Goal: Information Seeking & Learning: Understand process/instructions

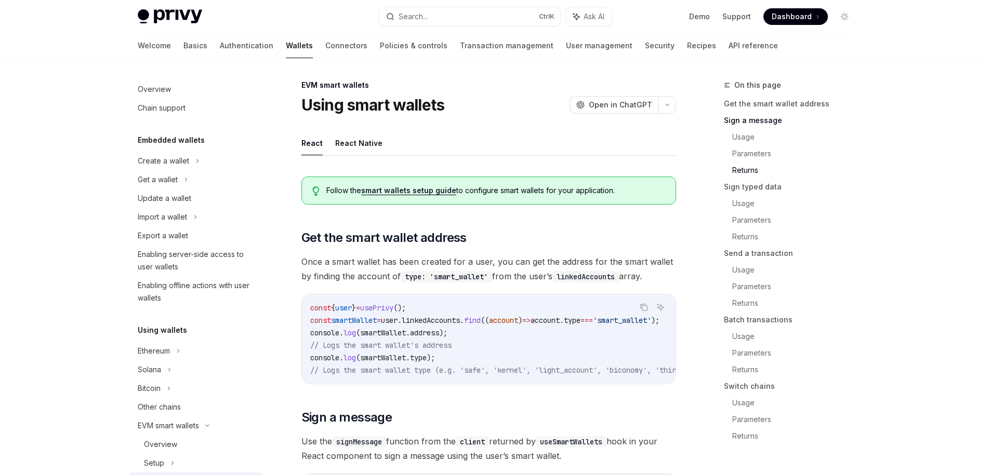
scroll to position [827, 0]
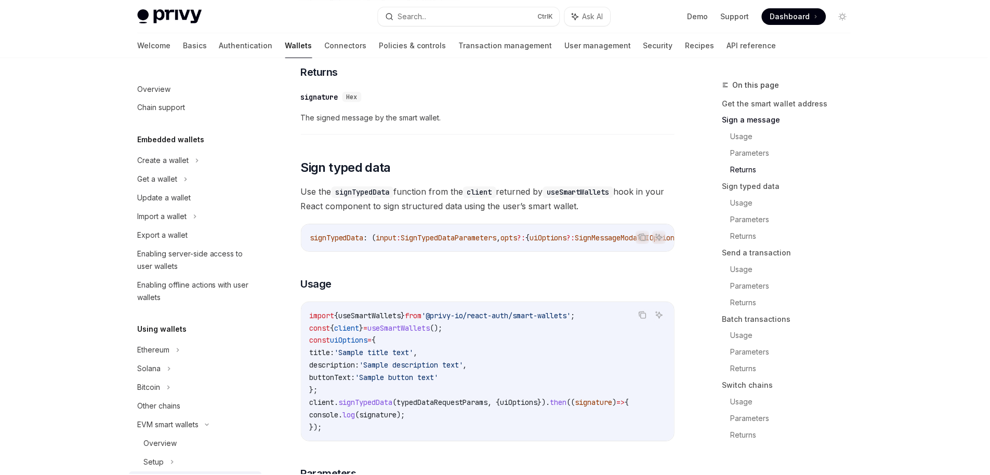
click at [415, 10] on div "Search..." at bounding box center [412, 16] width 29 height 12
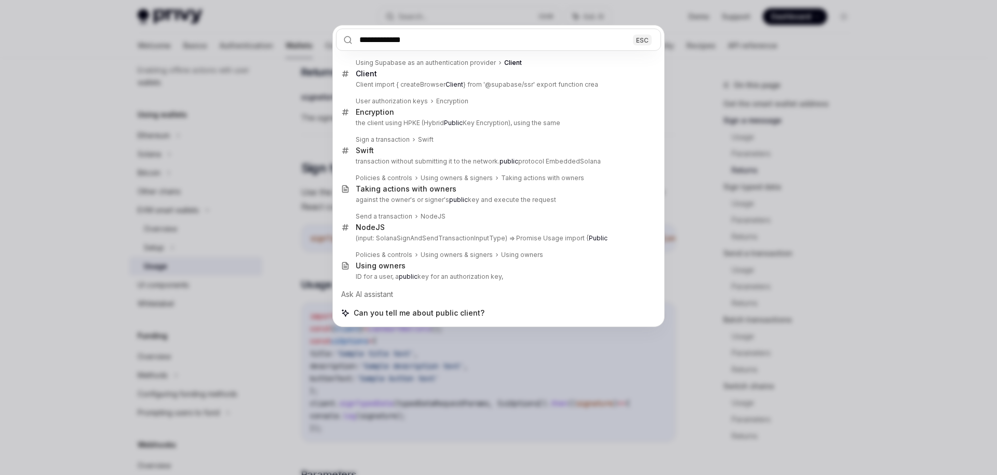
type input "**********"
click at [460, 423] on div "**********" at bounding box center [498, 237] width 997 height 475
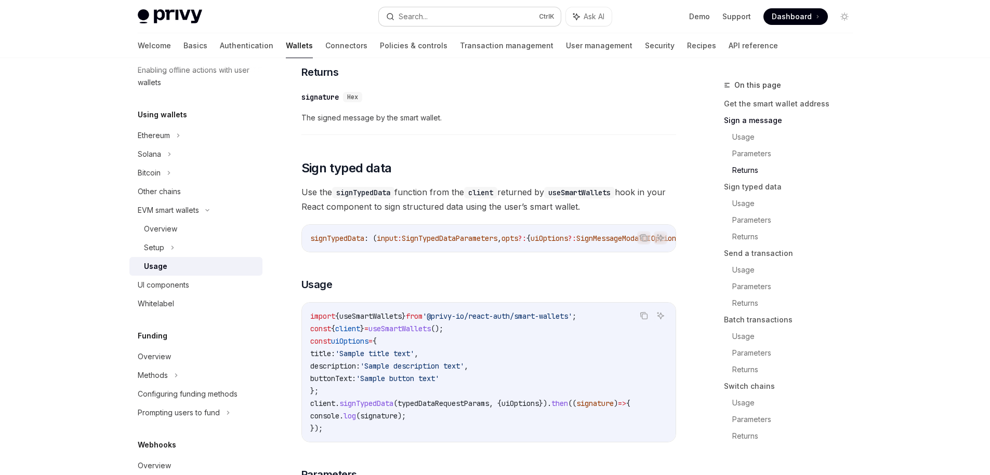
click at [467, 15] on button "Search... Ctrl K" at bounding box center [470, 16] width 182 height 19
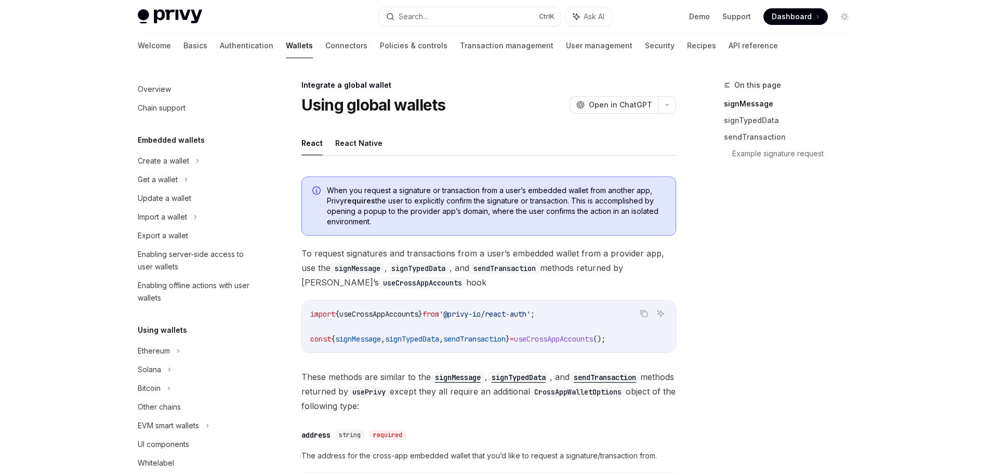
scroll to position [554, 0]
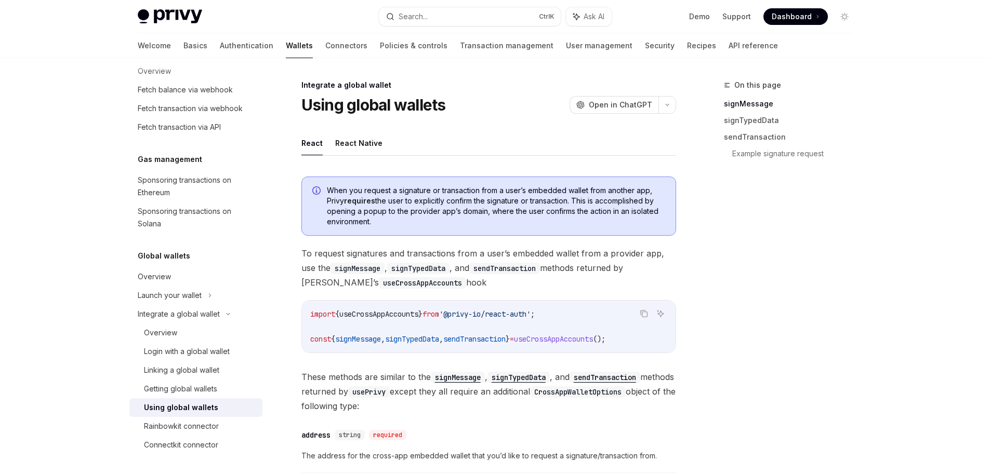
drag, startPoint x: 361, startPoint y: 204, endPoint x: 368, endPoint y: 231, distance: 27.3
click at [368, 231] on div "When you request a signature or transaction from a user’s embedded wallet from …" at bounding box center [488, 206] width 375 height 59
click at [380, 230] on div "When you request a signature or transaction from a user’s embedded wallet from …" at bounding box center [488, 206] width 375 height 59
drag, startPoint x: 380, startPoint y: 230, endPoint x: 579, endPoint y: 199, distance: 201.2
click at [579, 199] on div "When you request a signature or transaction from a user’s embedded wallet from …" at bounding box center [488, 206] width 375 height 59
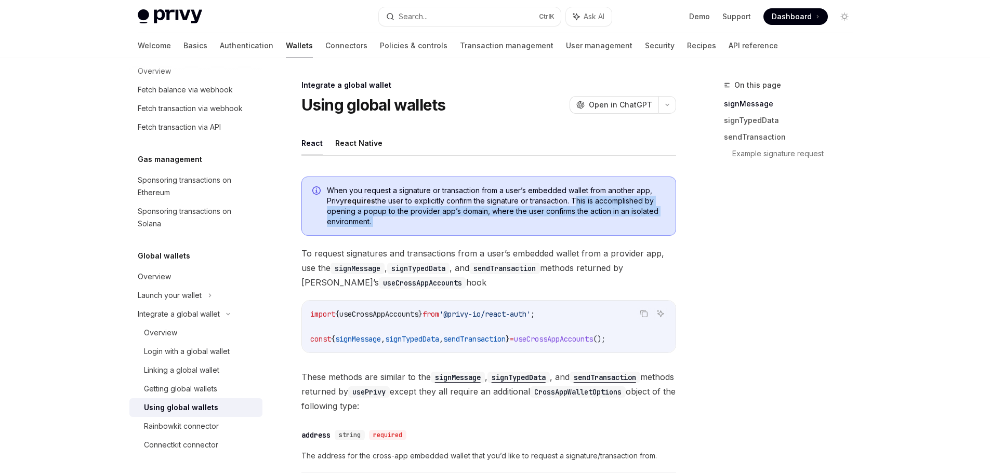
click at [572, 182] on div at bounding box center [572, 182] width 0 height 0
click at [545, 220] on span "When you request a signature or transaction from a user’s embedded wallet from …" at bounding box center [496, 206] width 338 height 42
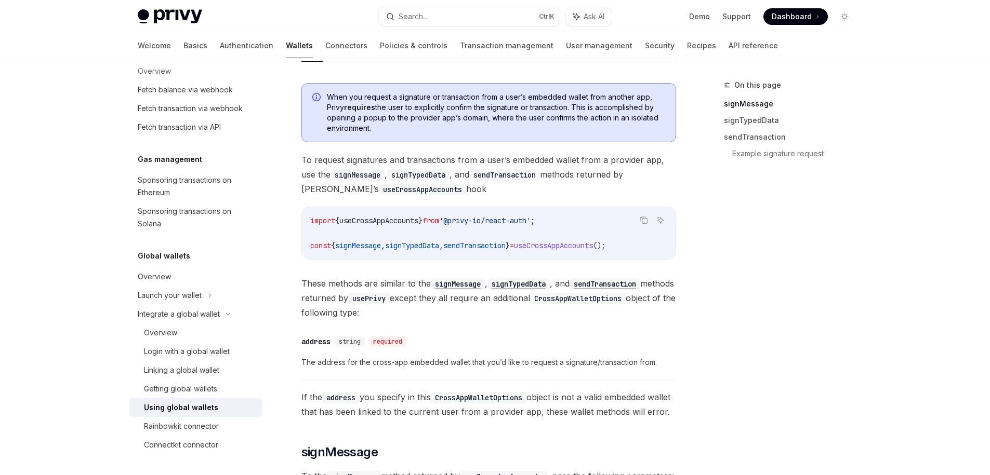
click at [563, 247] on span "useCrossAppAccounts" at bounding box center [553, 245] width 79 height 9
click at [505, 249] on span "sendTransaction" at bounding box center [474, 245] width 62 height 9
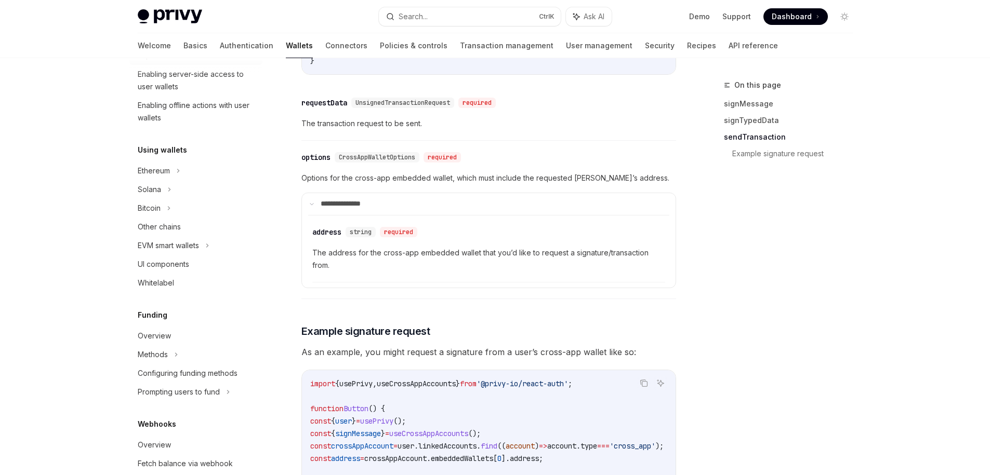
scroll to position [0, 0]
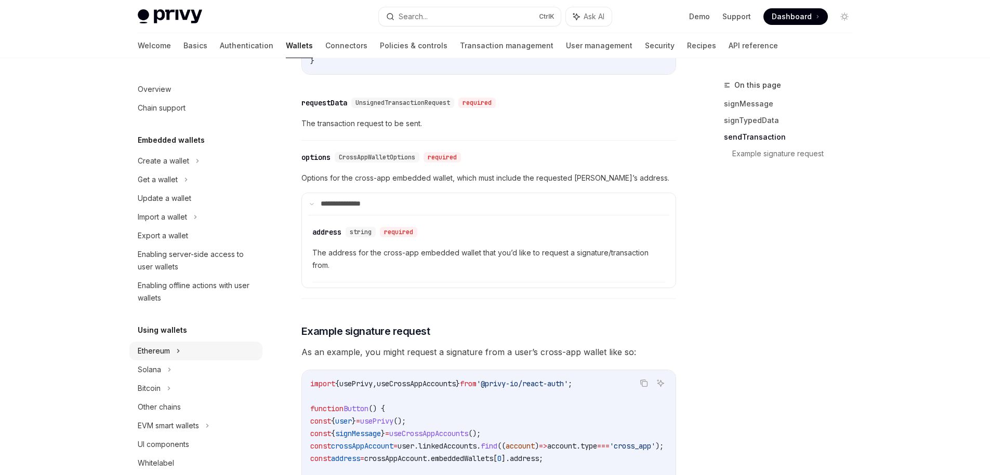
click at [194, 170] on div "Ethereum" at bounding box center [195, 161] width 133 height 19
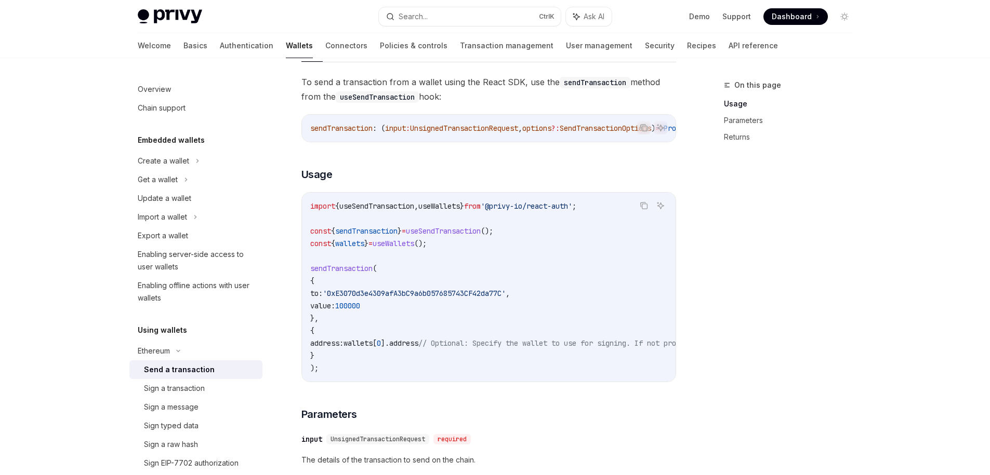
scroll to position [94, 0]
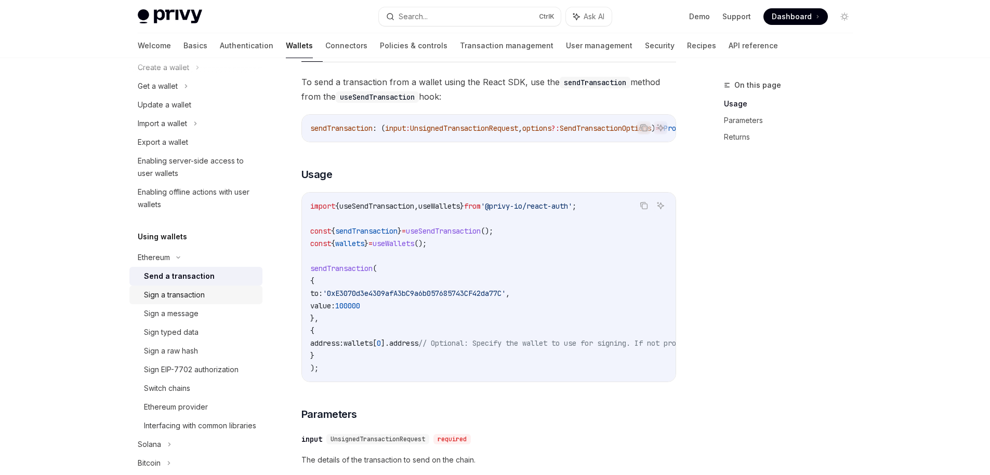
click at [168, 301] on link "Sign a transaction" at bounding box center [195, 295] width 133 height 19
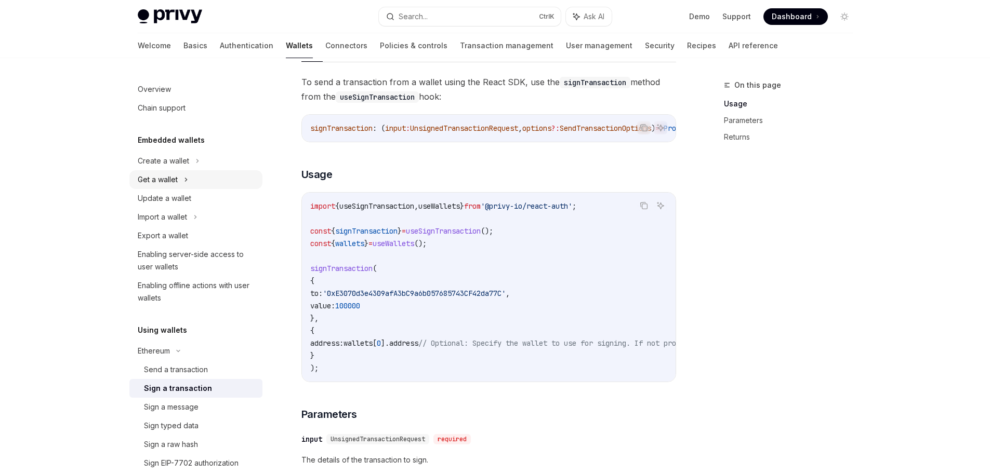
click at [176, 180] on div "Get a wallet" at bounding box center [158, 180] width 40 height 12
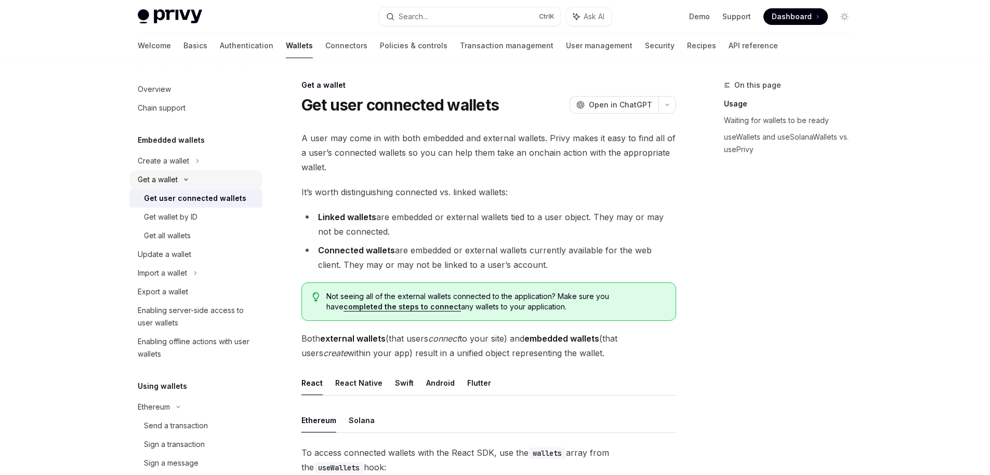
click at [188, 181] on icon at bounding box center [186, 180] width 12 height 4
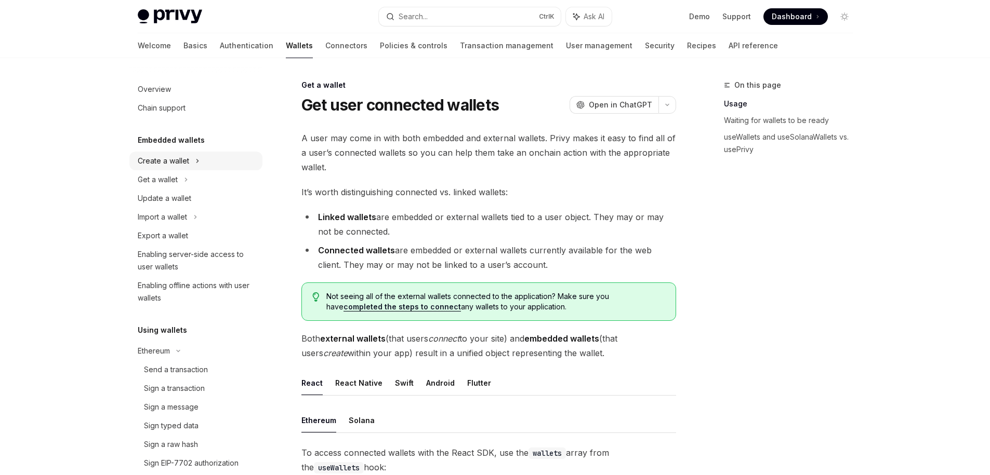
click at [211, 159] on div "Create a wallet" at bounding box center [195, 161] width 133 height 19
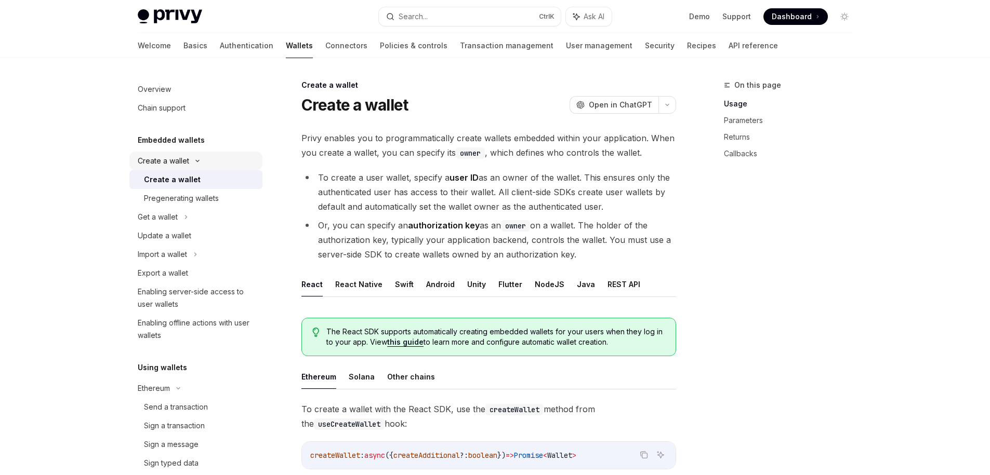
click at [185, 162] on div "Create a wallet" at bounding box center [163, 161] width 51 height 12
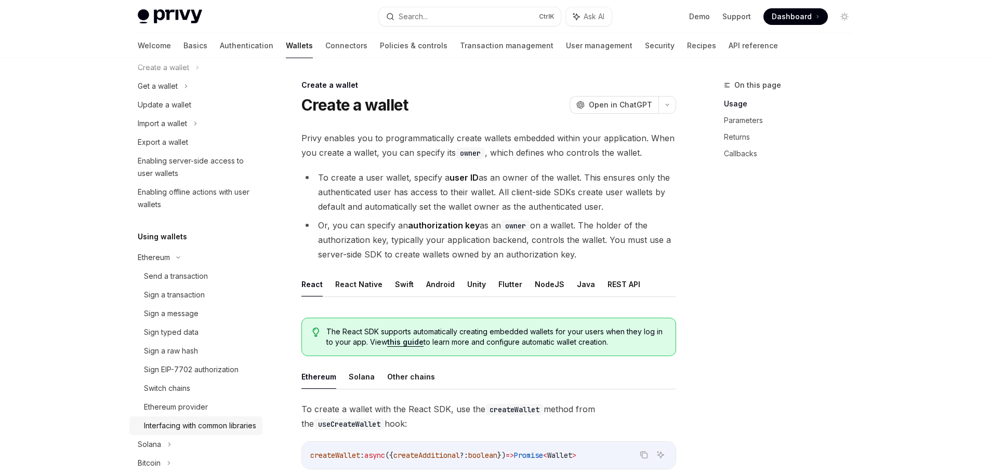
scroll to position [187, 0]
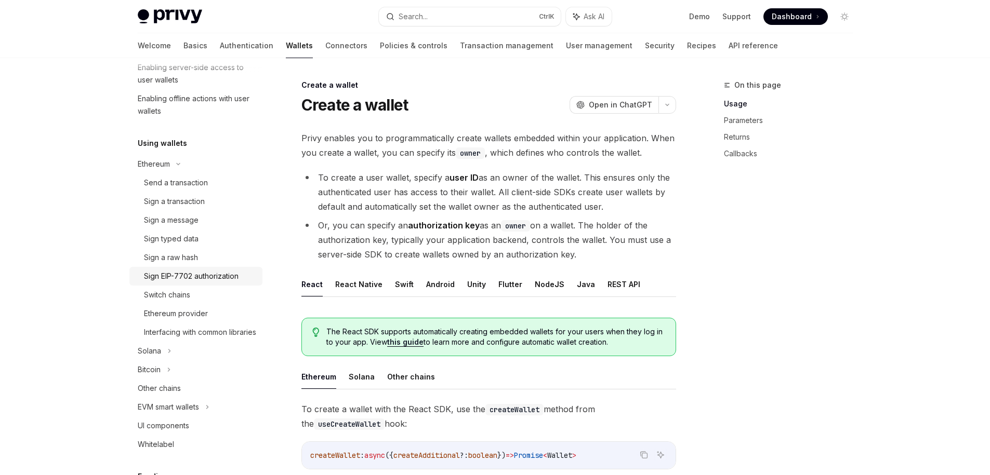
click at [209, 275] on div "Sign EIP-7702 authorization" at bounding box center [191, 276] width 95 height 12
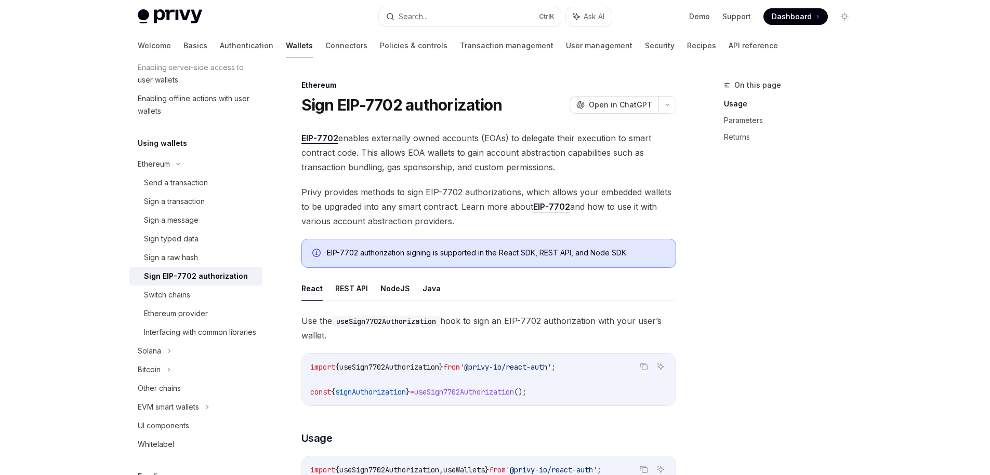
scroll to position [374, 0]
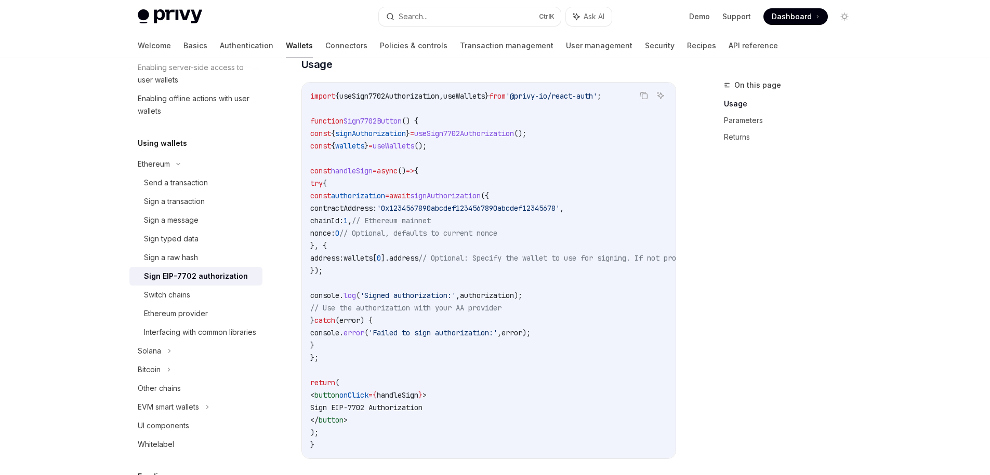
click at [385, 196] on span "authorization" at bounding box center [358, 195] width 54 height 9
click at [481, 198] on span "signAuthorization" at bounding box center [445, 195] width 71 height 9
click at [469, 265] on code "import { useSign7702Authorization , useWallets } from '@privy-io/react-auth' ; …" at bounding box center [582, 271] width 544 height 362
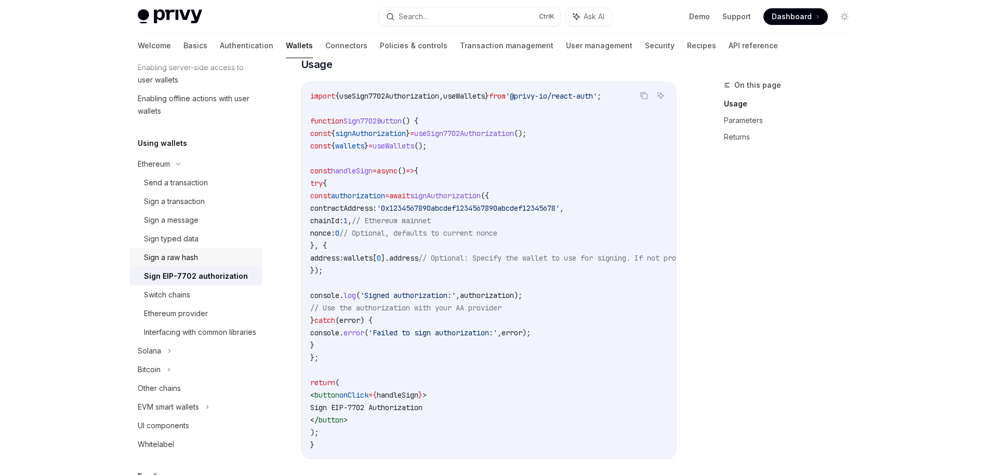
click at [181, 259] on div "Sign a raw hash" at bounding box center [171, 257] width 54 height 12
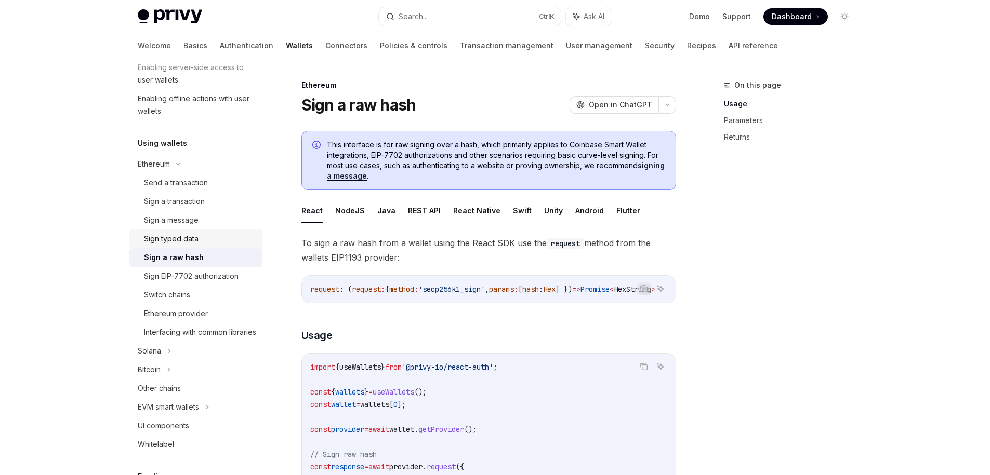
click at [194, 242] on div "Sign typed data" at bounding box center [171, 239] width 55 height 12
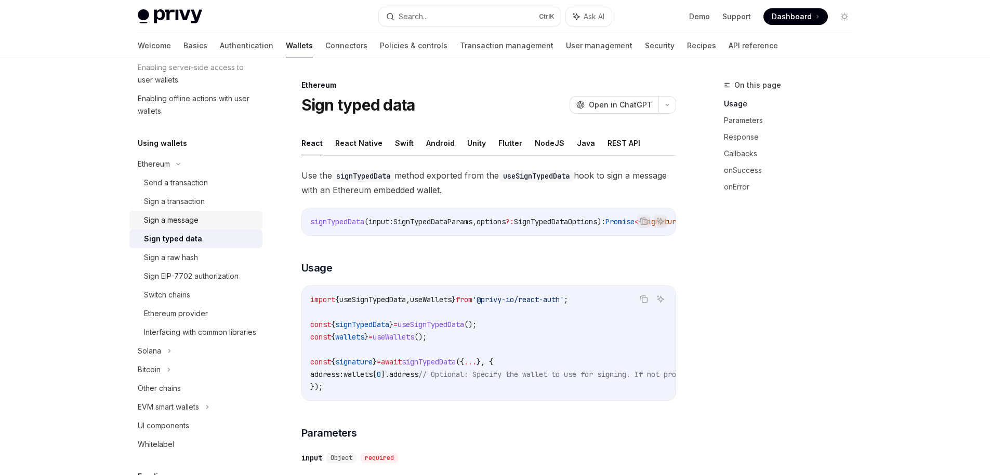
click at [206, 228] on link "Sign a message" at bounding box center [195, 220] width 133 height 19
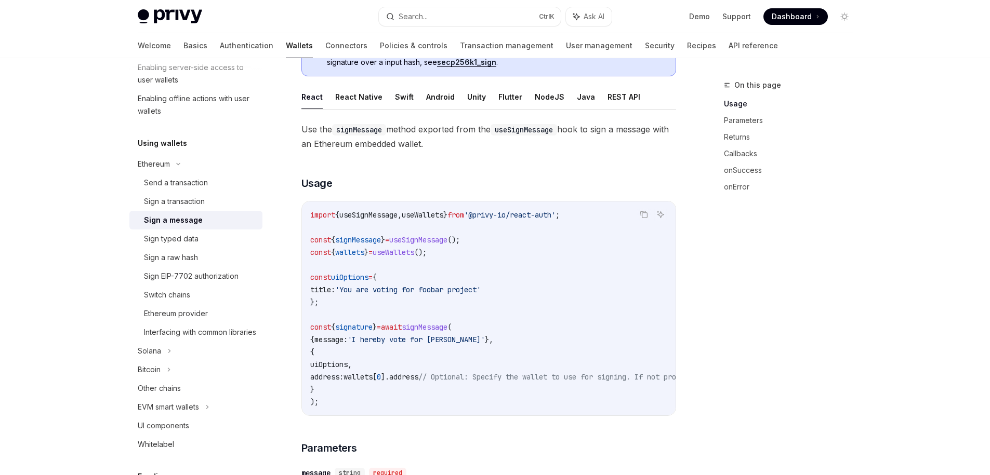
scroll to position [187, 0]
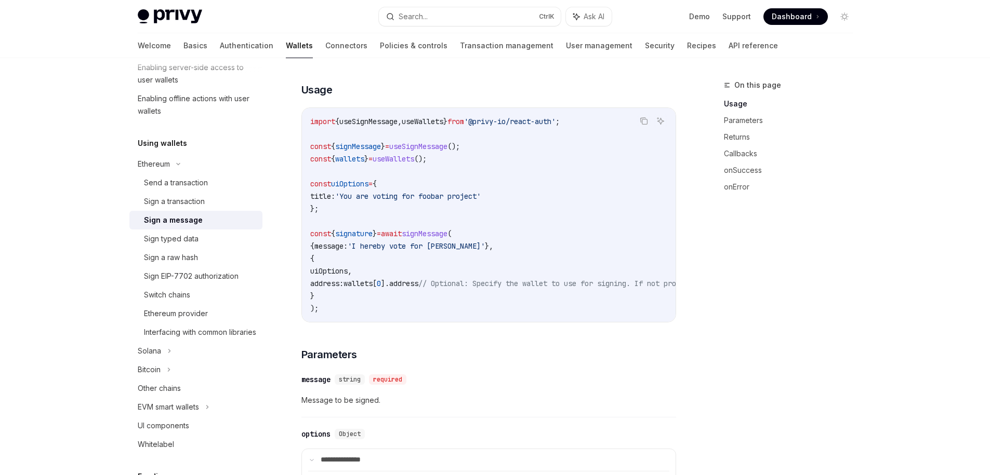
click at [364, 158] on span "wallets" at bounding box center [349, 158] width 29 height 9
click at [381, 150] on span "signMessage" at bounding box center [358, 146] width 46 height 9
click at [419, 165] on code "import { useSignMessage , useWallets } from '@privy-io/react-auth' ; const { si…" at bounding box center [582, 214] width 544 height 199
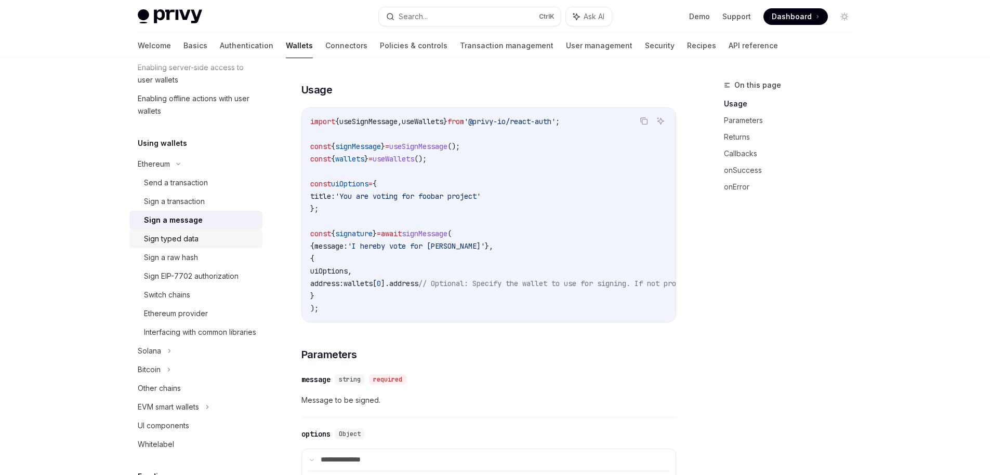
click at [194, 238] on div "Sign typed data" at bounding box center [171, 239] width 55 height 12
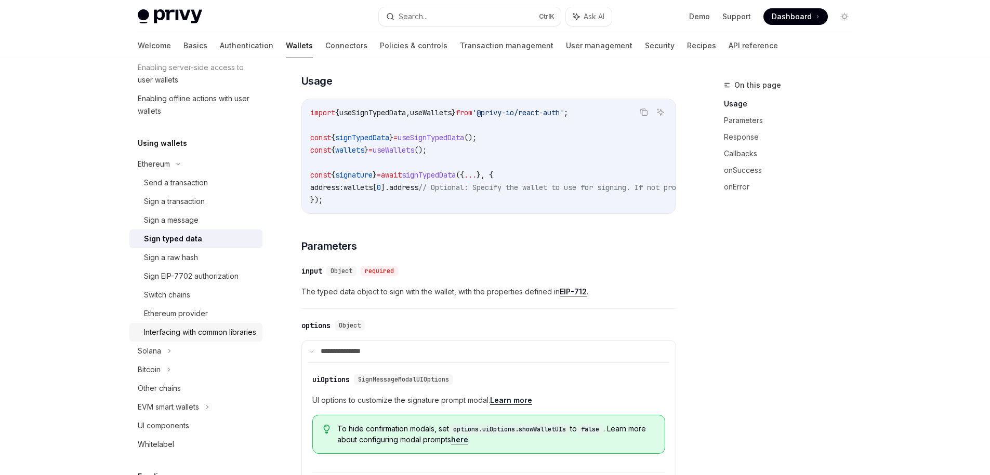
scroll to position [281, 0]
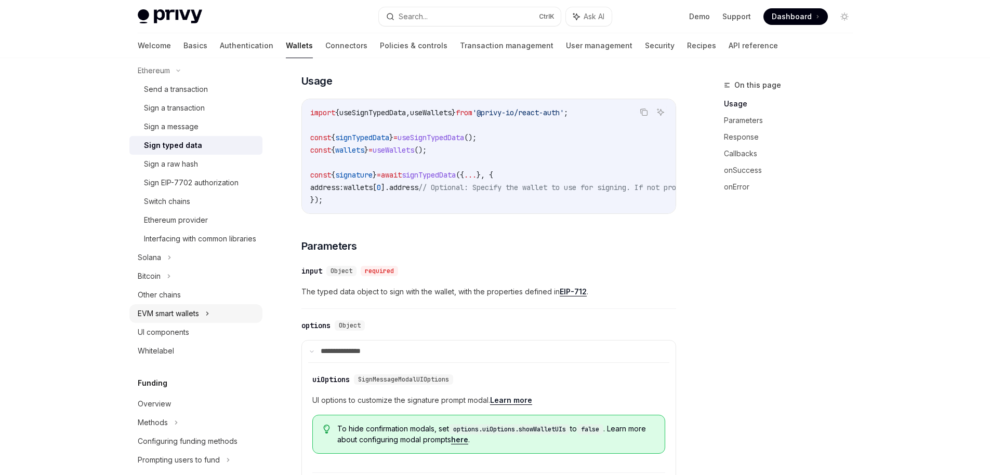
click at [203, 323] on div "EVM smart wallets" at bounding box center [195, 313] width 133 height 19
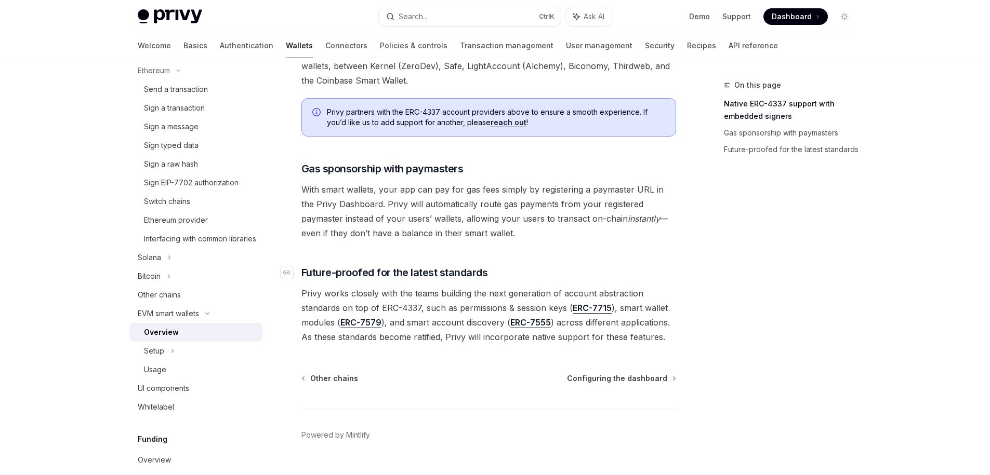
scroll to position [771, 0]
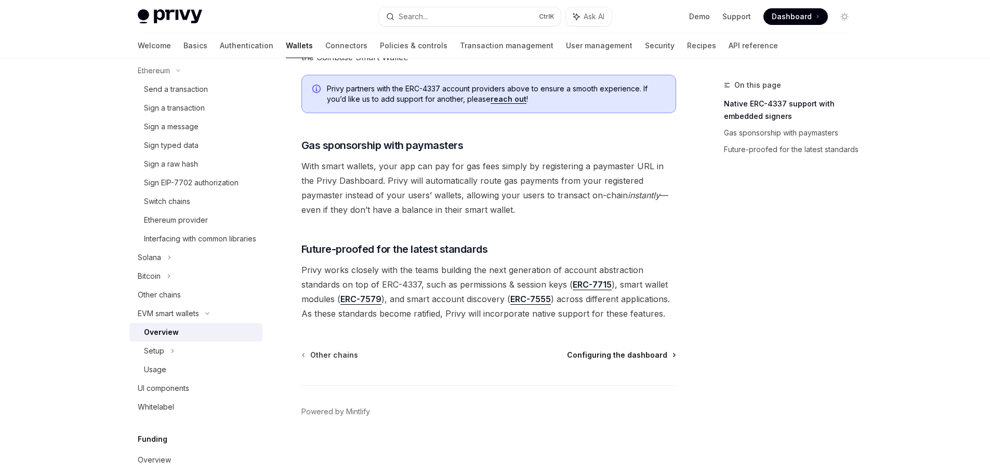
click at [618, 352] on span "Configuring the dashboard" at bounding box center [617, 355] width 100 height 10
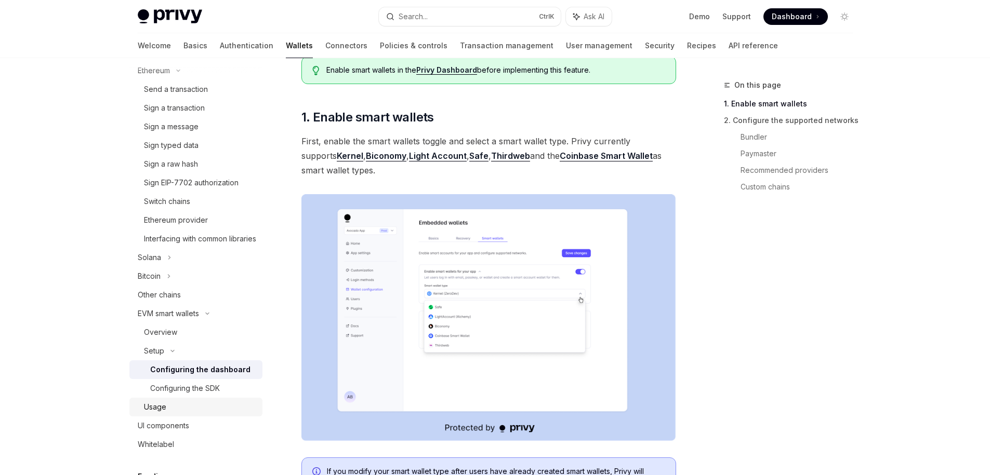
scroll to position [374, 0]
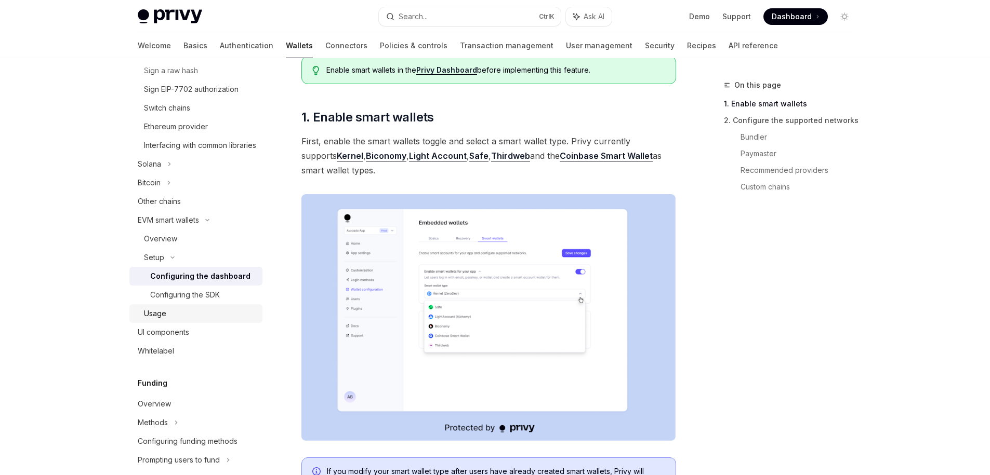
click at [198, 320] on div "Usage" at bounding box center [200, 314] width 112 height 12
type textarea "*"
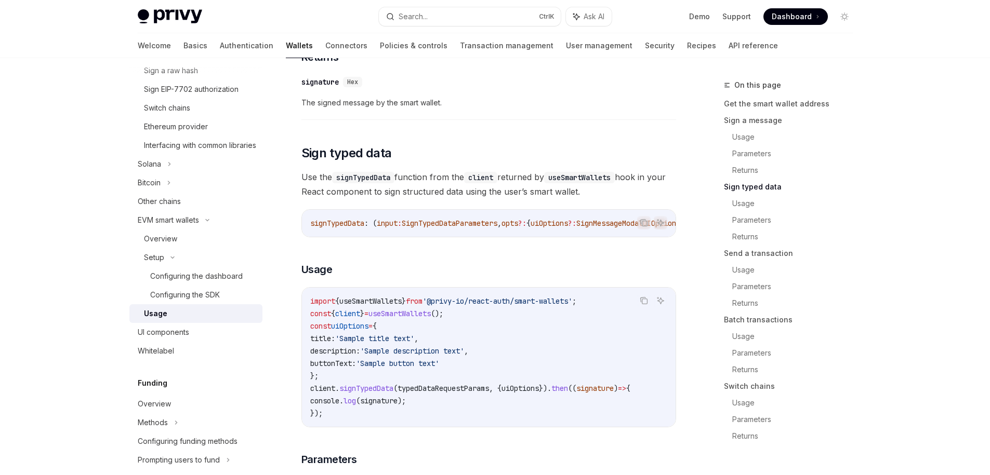
scroll to position [935, 0]
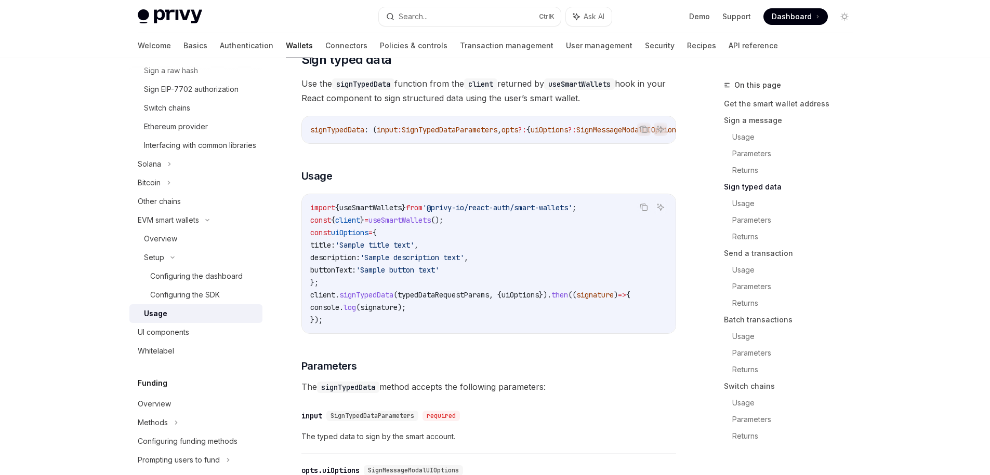
click at [436, 300] on span "typedDataRequestParams" at bounding box center [442, 294] width 91 height 9
click at [523, 305] on code "import { useSmartWallets } from '@privy-io/react-auth/smart-wallets' ; const { …" at bounding box center [488, 264] width 357 height 125
click at [501, 321] on code "import { useSmartWallets } from '@privy-io/react-auth/smart-wallets' ; const { …" at bounding box center [488, 264] width 357 height 125
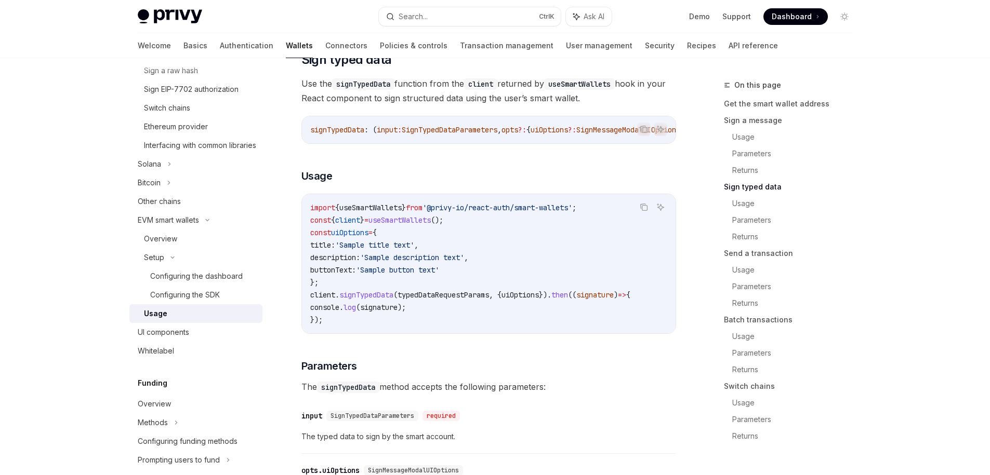
scroll to position [1029, 0]
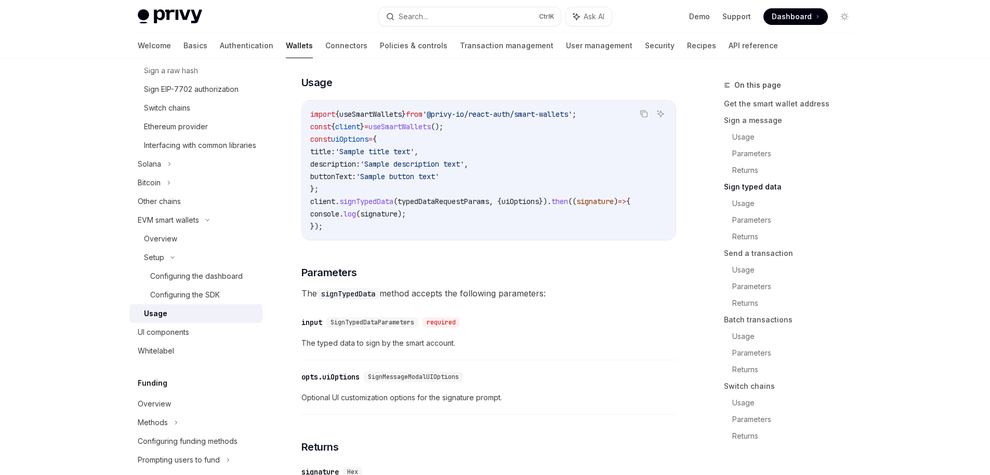
click at [407, 204] on code "import { useSmartWallets } from '@privy-io/react-auth/smart-wallets' ; const { …" at bounding box center [488, 170] width 357 height 125
click at [420, 206] on span "typedDataRequestParams" at bounding box center [442, 201] width 91 height 9
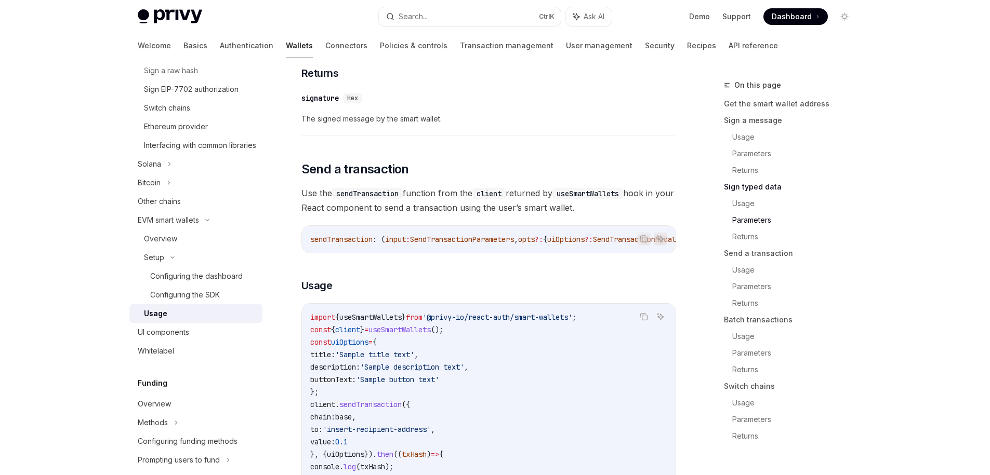
scroll to position [1590, 0]
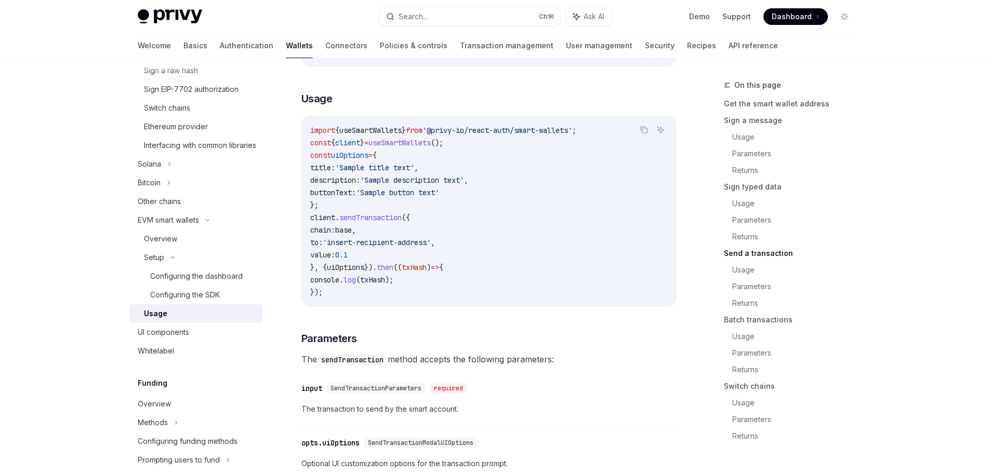
click at [356, 187] on code "import { useSmartWallets } from '@privy-io/react-auth/smart-wallets' ; const { …" at bounding box center [488, 211] width 357 height 175
click at [344, 222] on span "sendTransaction" at bounding box center [370, 217] width 62 height 9
click at [360, 247] on span "'insert-recipient-address'" at bounding box center [377, 242] width 108 height 9
drag, startPoint x: 360, startPoint y: 268, endPoint x: 422, endPoint y: 273, distance: 62.0
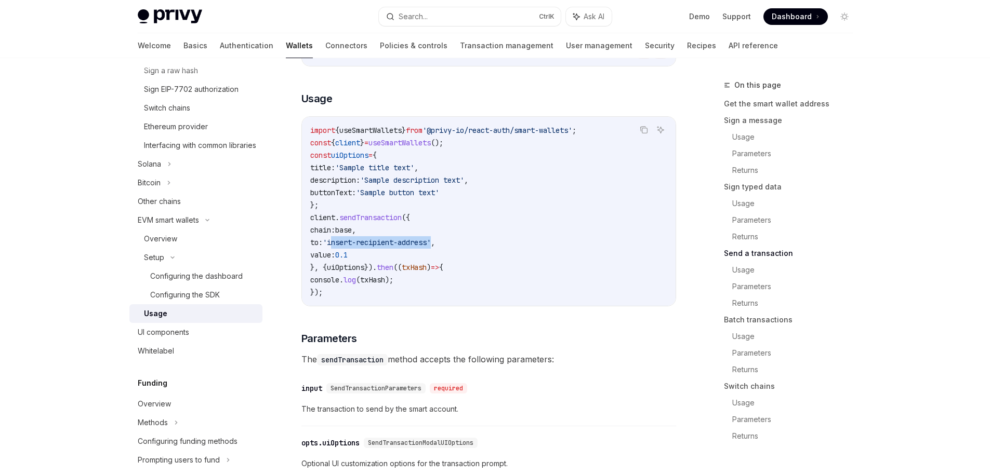
click at [422, 273] on code "import { useSmartWallets } from '@privy-io/react-auth/smart-wallets' ; const { …" at bounding box center [488, 211] width 357 height 175
click at [407, 279] on code "import { useSmartWallets } from '@privy-io/react-auth/smart-wallets' ; const { …" at bounding box center [488, 211] width 357 height 175
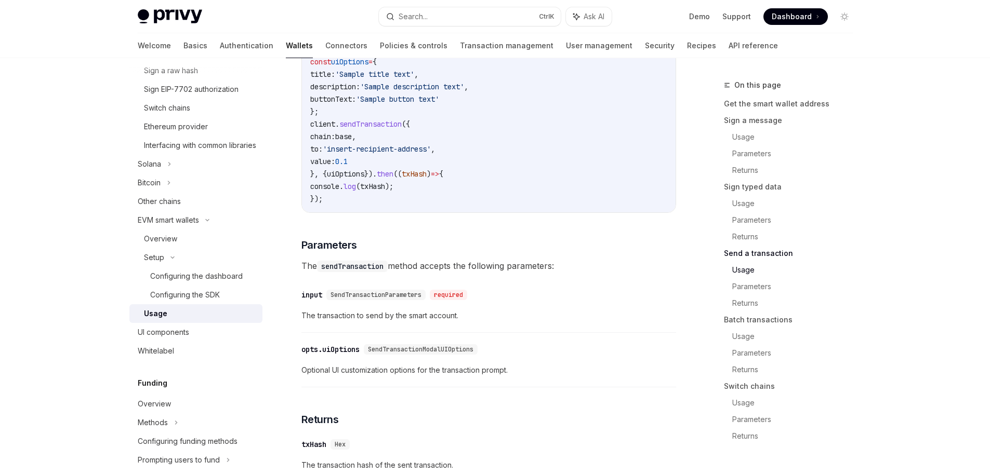
click at [383, 191] on span "txHash" at bounding box center [372, 186] width 25 height 9
click at [382, 191] on span "txHash" at bounding box center [372, 186] width 25 height 9
click at [358, 205] on code "import { useSmartWallets } from '@privy-io/react-auth/smart-wallets' ; const { …" at bounding box center [488, 118] width 357 height 175
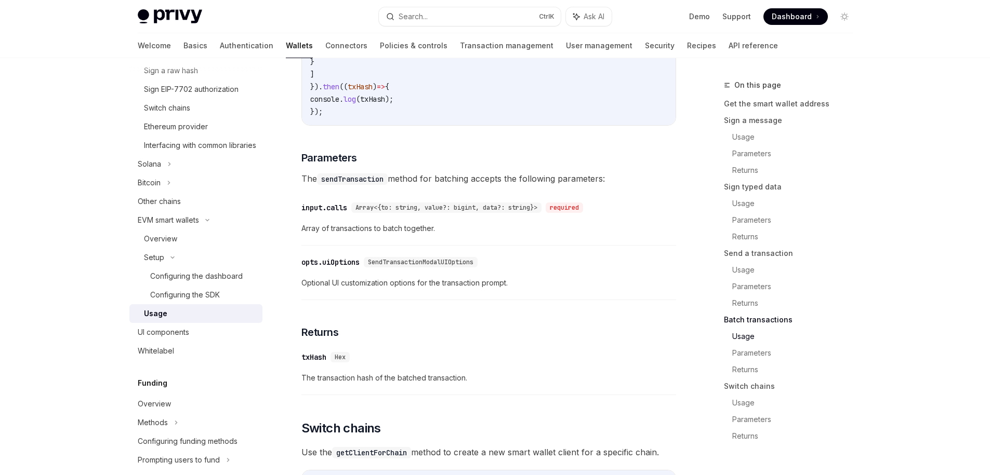
scroll to position [2641, 0]
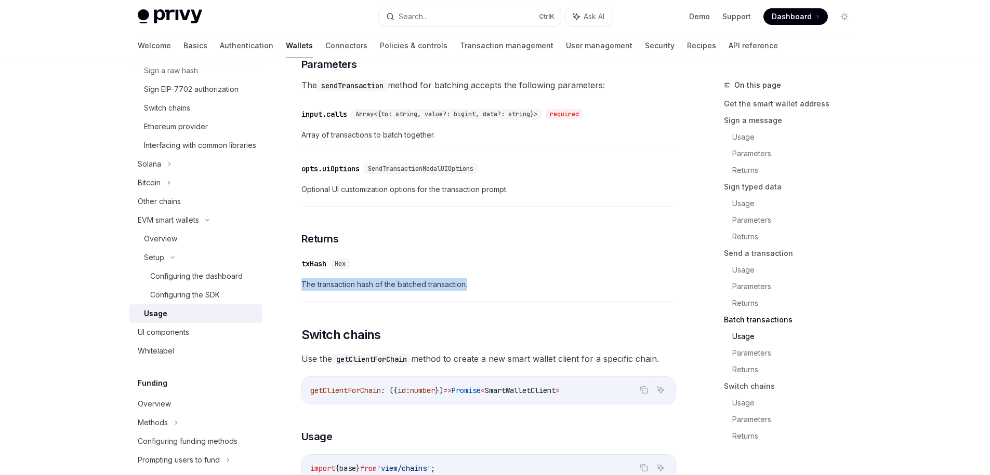
drag, startPoint x: 481, startPoint y: 314, endPoint x: 292, endPoint y: 316, distance: 188.1
click at [286, 318] on div at bounding box center [286, 318] width 0 height 0
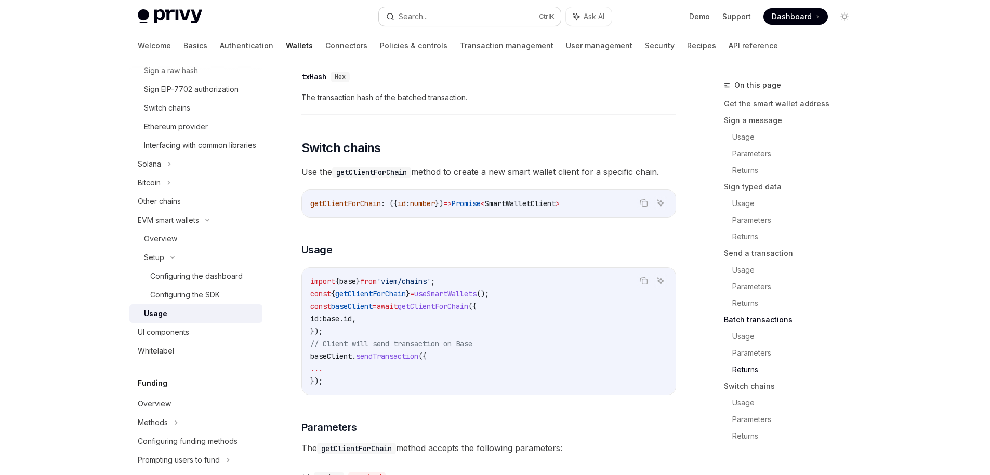
click at [437, 11] on button "Search... Ctrl K" at bounding box center [470, 16] width 182 height 19
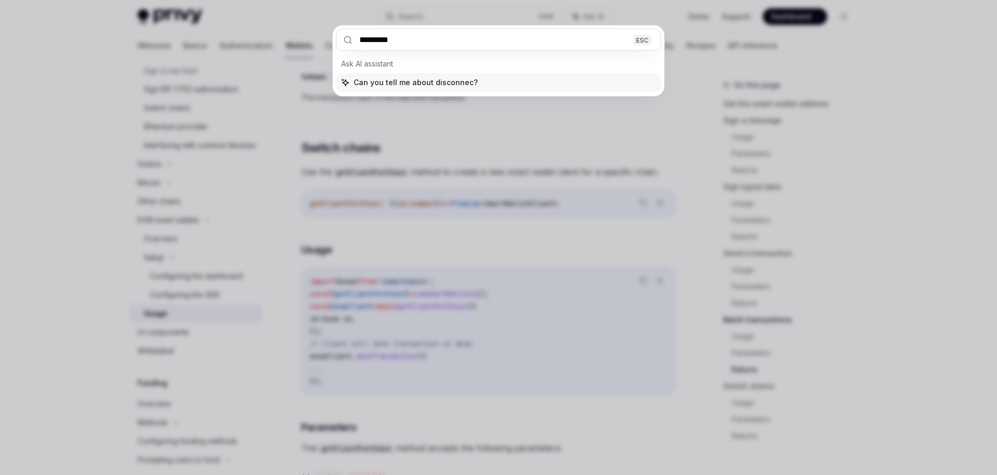
type input "**********"
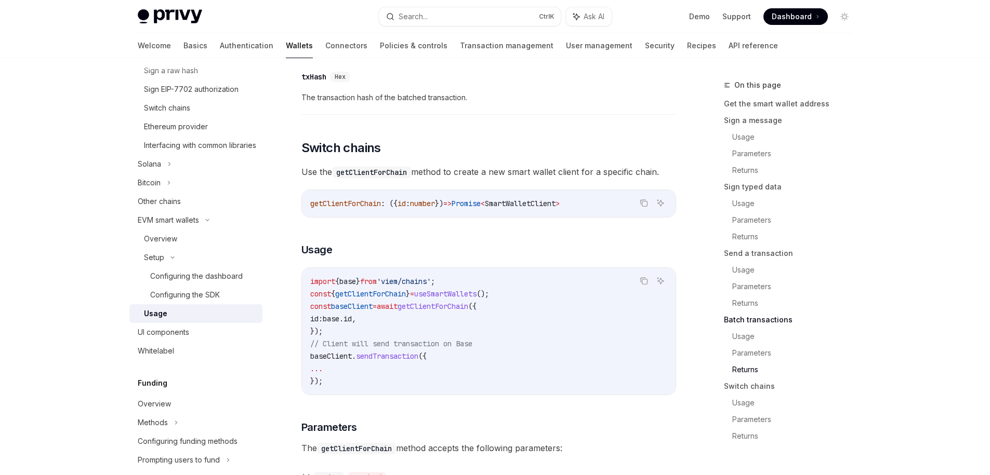
type textarea "*"
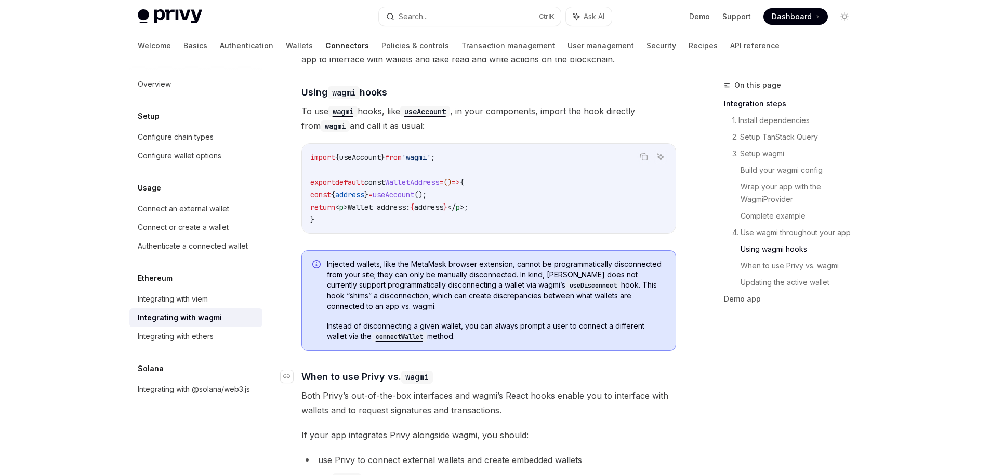
scroll to position [2429, 0]
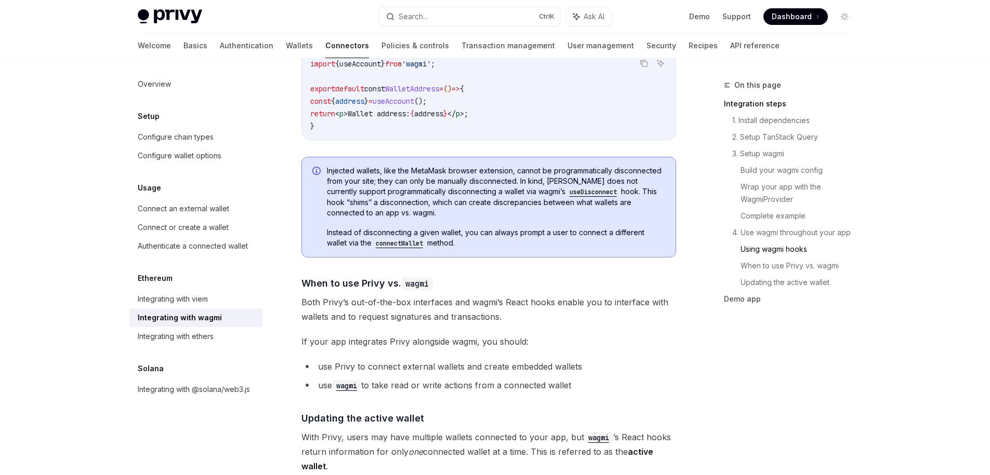
click at [776, 408] on div "On this page Integration steps 1. Install dependencies 2. Setup TanStack Query …" at bounding box center [782, 277] width 158 height 396
